Goal: Task Accomplishment & Management: Use online tool/utility

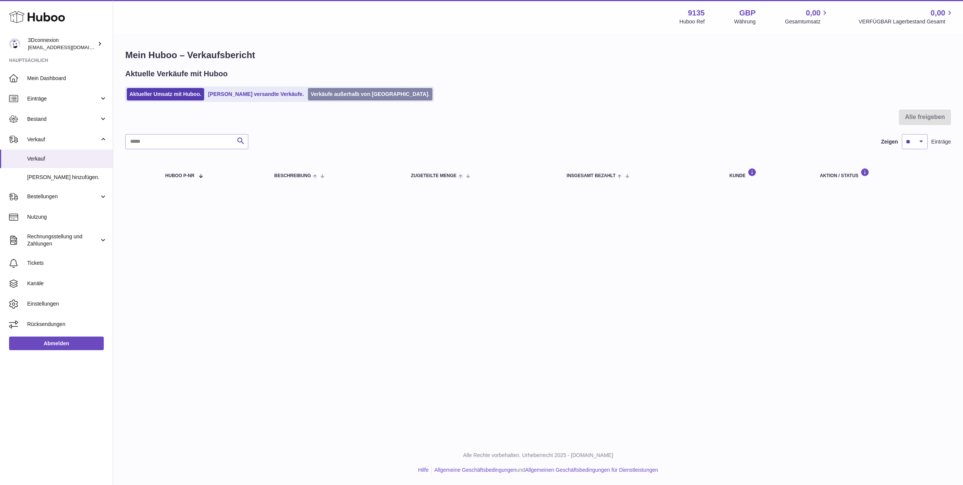
click at [360, 92] on link "Verkäufe außerhalb von [GEOGRAPHIC_DATA]." at bounding box center [370, 94] width 124 height 12
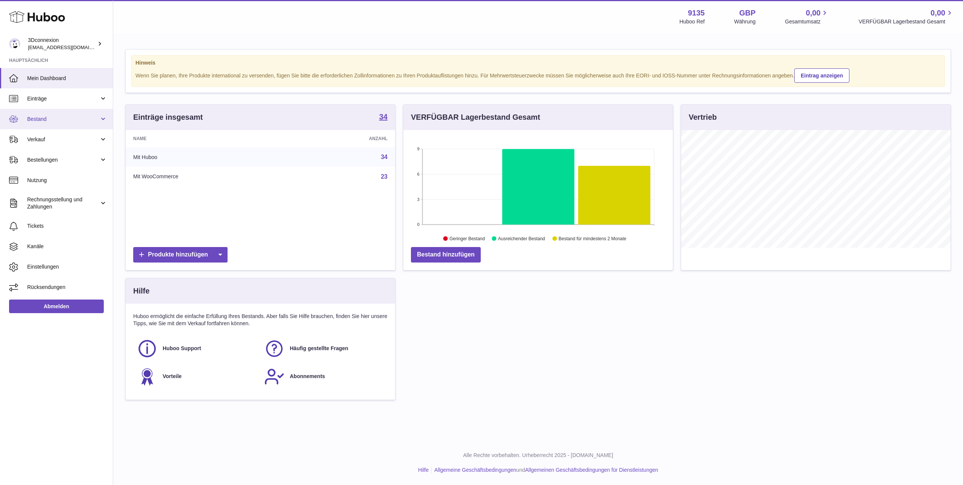
scroll to position [118, 270]
click at [39, 121] on span "Bestand" at bounding box center [63, 119] width 72 height 7
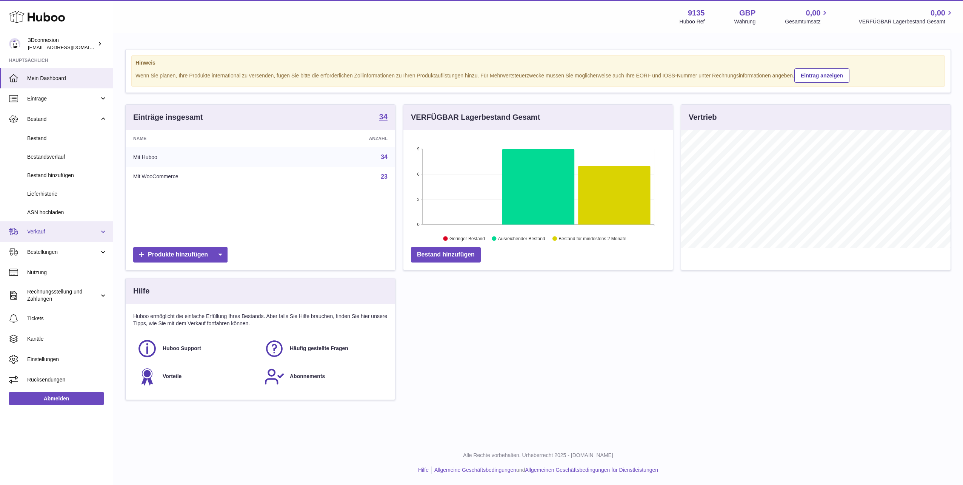
click at [30, 230] on span "Verkauf" at bounding box center [63, 231] width 72 height 7
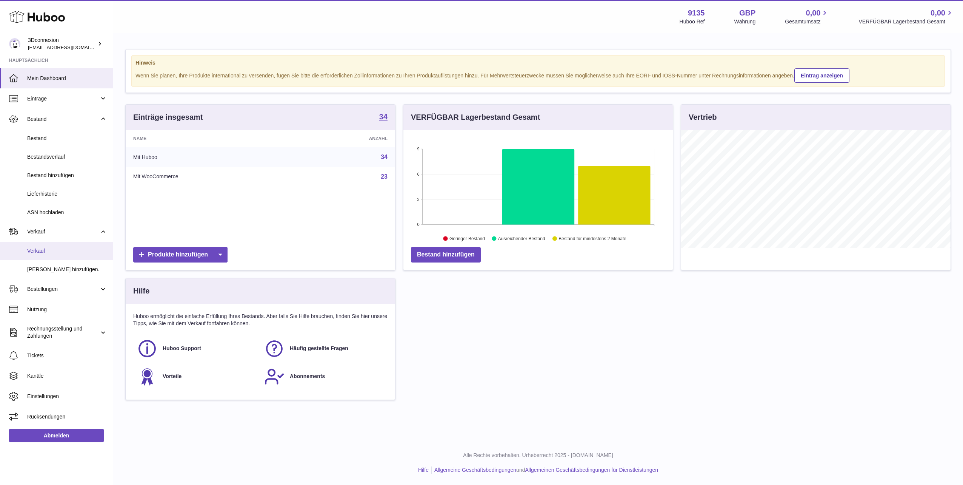
click at [28, 242] on link "Verkauf" at bounding box center [56, 251] width 113 height 18
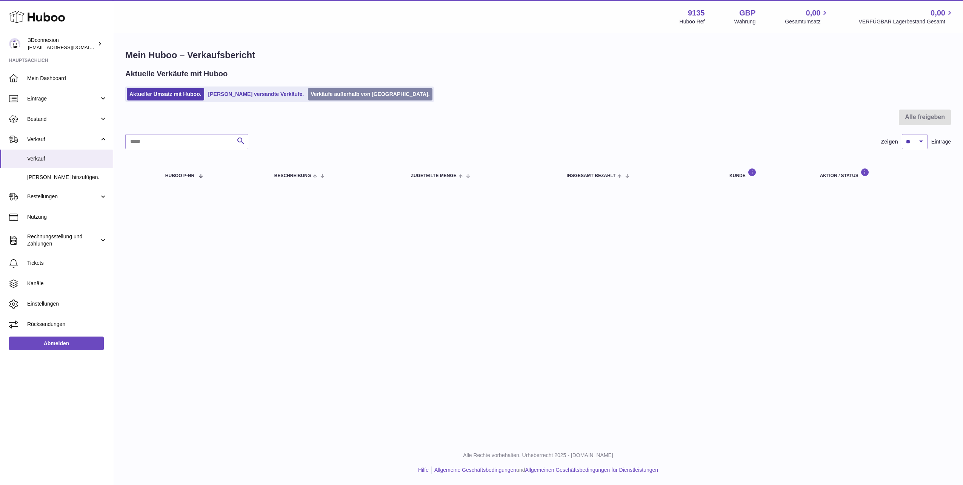
click at [331, 88] on link "Verkäufe außerhalb von [GEOGRAPHIC_DATA]." at bounding box center [370, 94] width 124 height 12
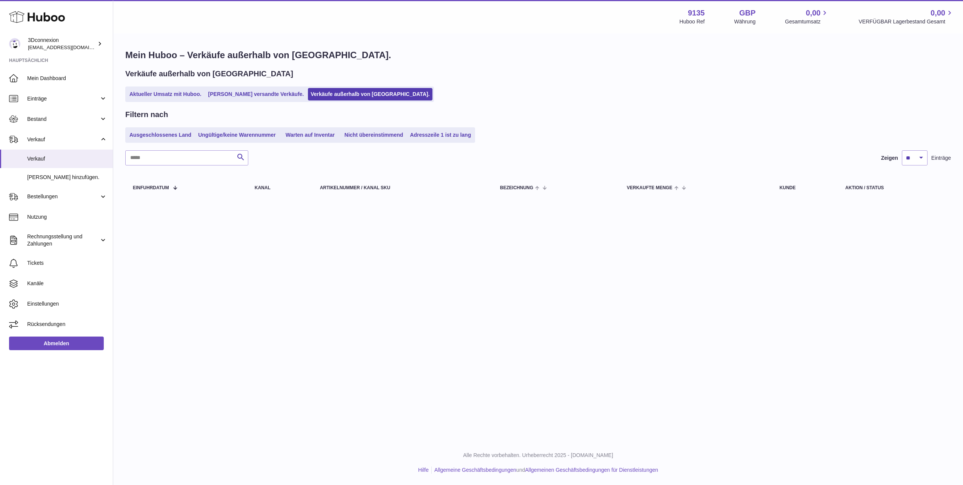
click at [162, 92] on link "Aktueller Umsatz mit Huboo." at bounding box center [165, 94] width 77 height 12
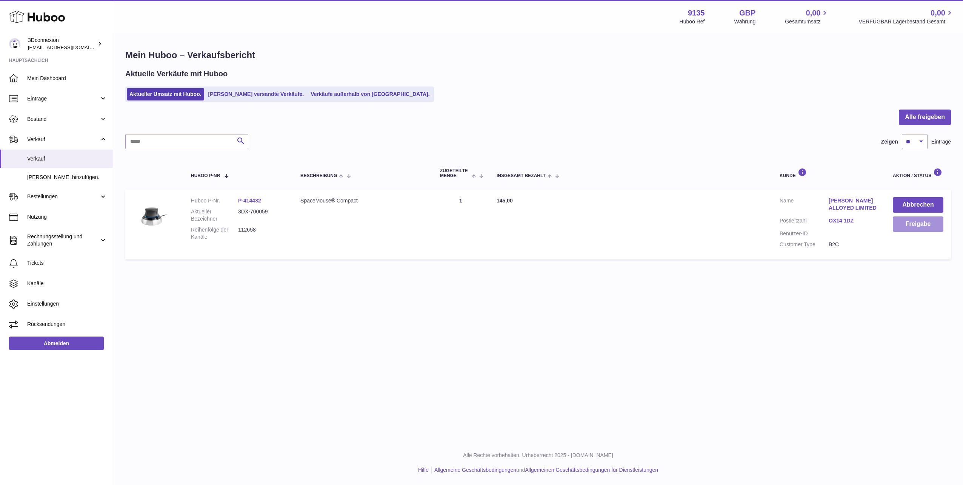
click at [928, 222] on button "Freigabe" at bounding box center [918, 223] width 51 height 15
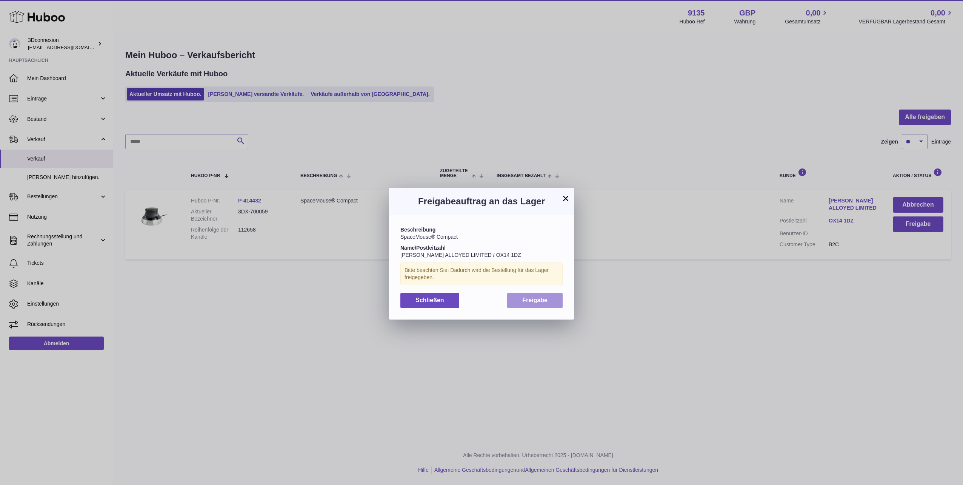
click at [532, 294] on button "Freigabe" at bounding box center [534, 300] width 55 height 15
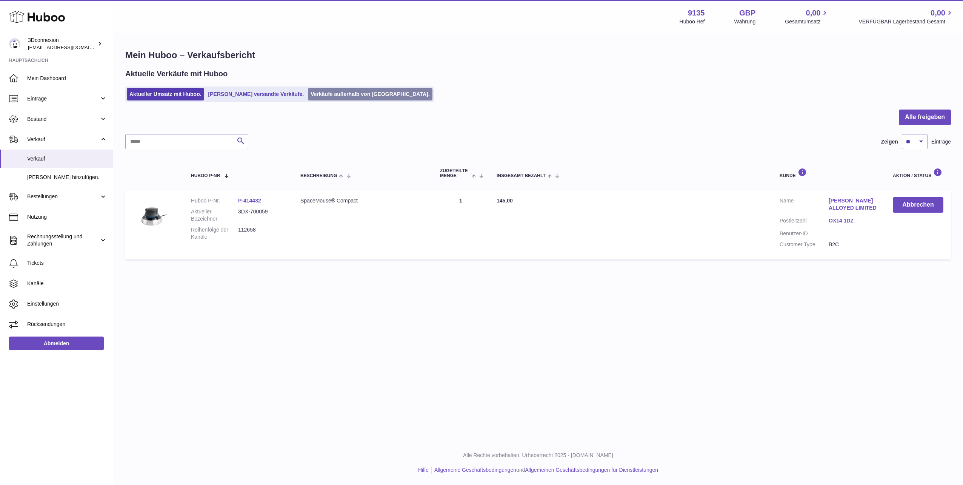
click at [347, 95] on link "Verkäufe außerhalb von [GEOGRAPHIC_DATA]." at bounding box center [370, 94] width 124 height 12
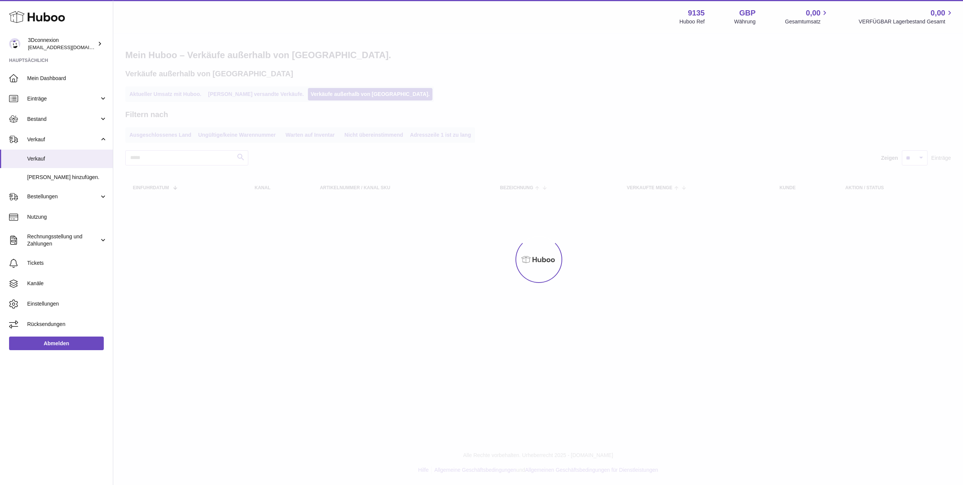
click at [171, 92] on div "Menü Huboo 9135 Huboo Ref GBP Währung 0,00 Gesamtumsatz 0,00 VERFÜGBAR Lagerbes…" at bounding box center [538, 108] width 850 height 217
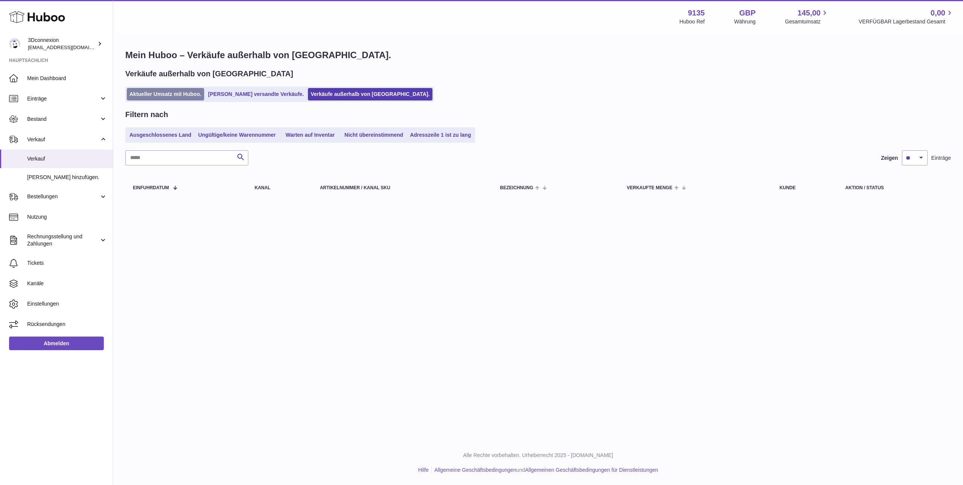
click at [161, 93] on link "Aktueller Umsatz mit Huboo." at bounding box center [165, 94] width 77 height 12
